Goal: Find specific page/section: Find specific page/section

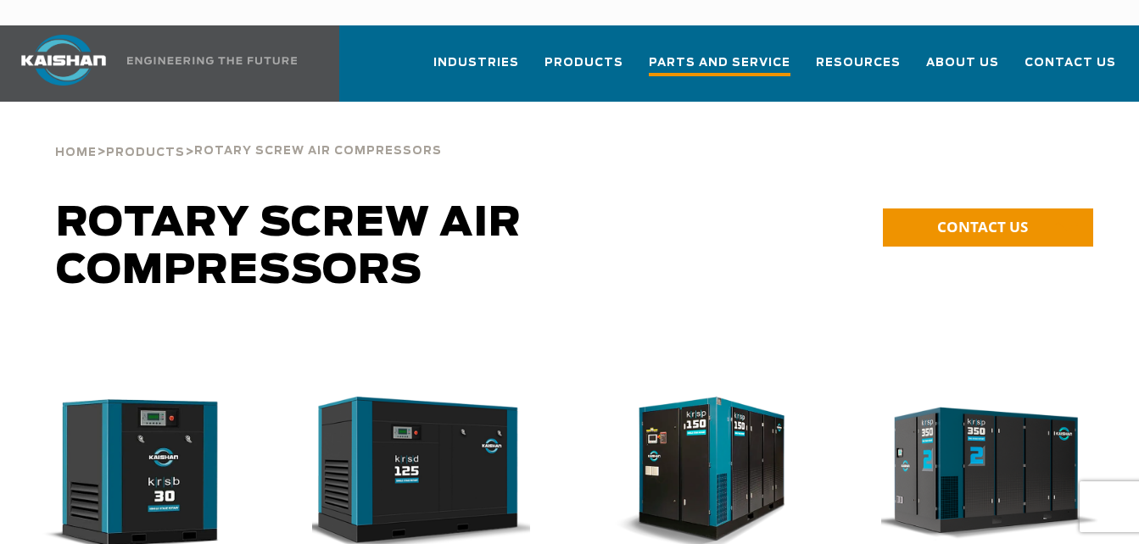
click at [731, 53] on span "Parts and Service" at bounding box center [720, 64] width 142 height 23
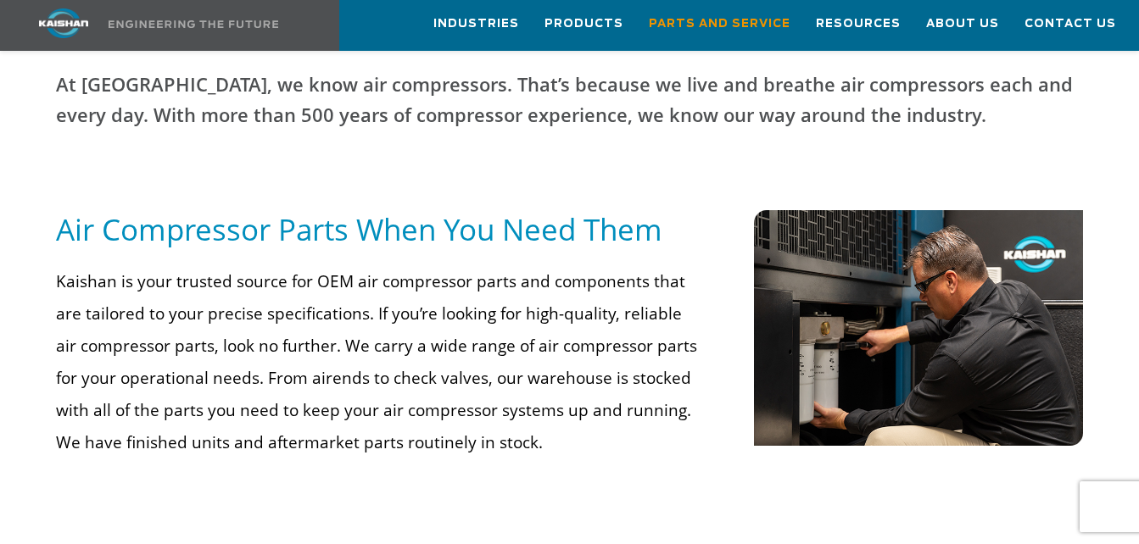
scroll to position [663, 0]
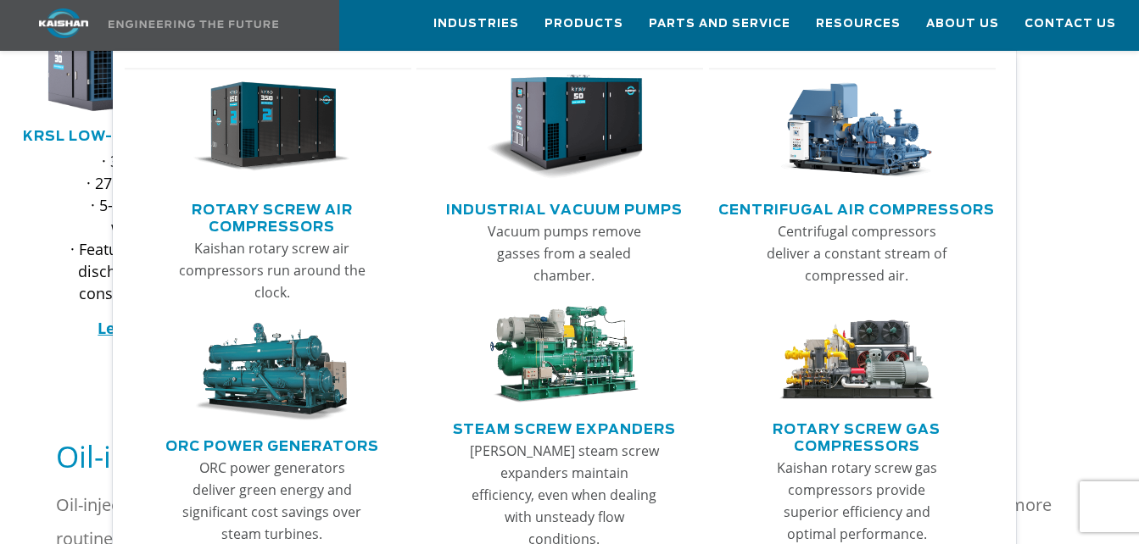
scroll to position [918, 0]
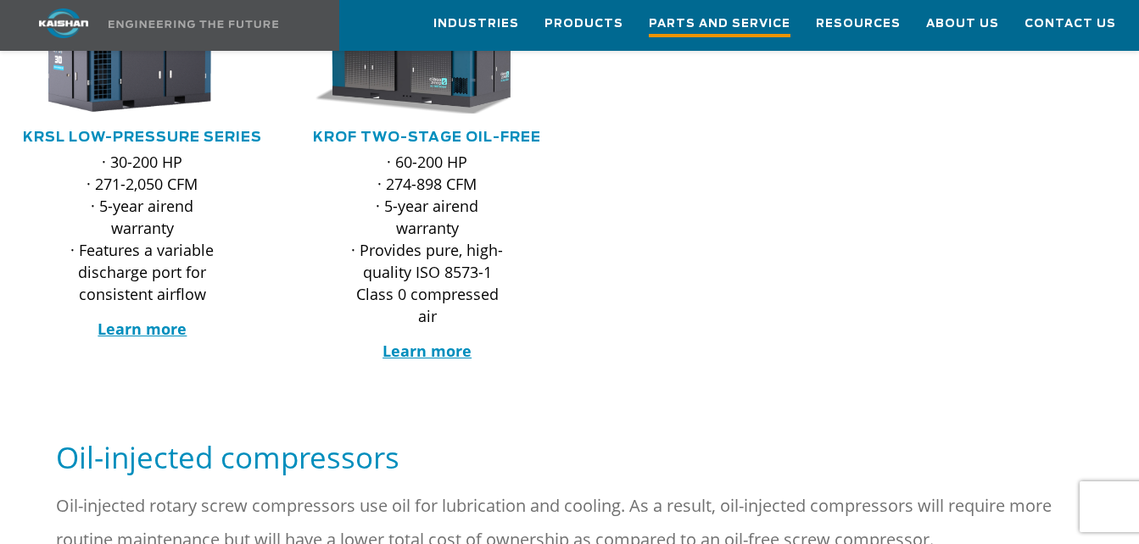
click at [751, 28] on span "Parts and Service" at bounding box center [720, 25] width 142 height 23
